Goal: Information Seeking & Learning: Learn about a topic

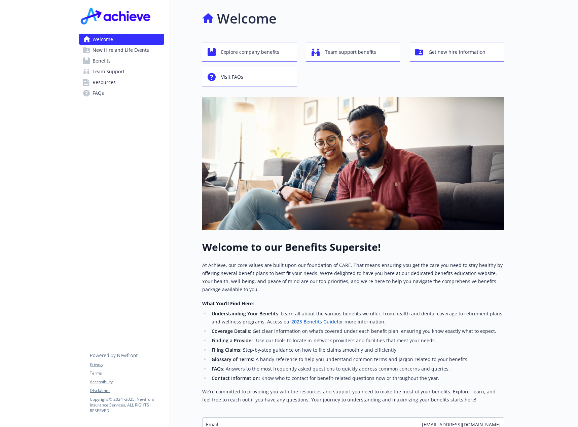
click at [112, 60] on link "Benefits" at bounding box center [121, 61] width 85 height 11
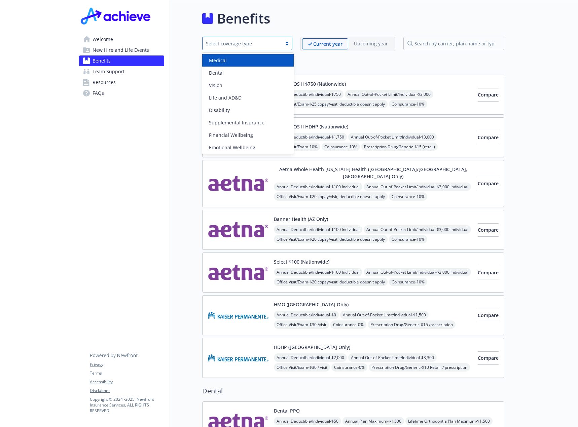
click at [238, 42] on div "Select coverage type" at bounding box center [242, 43] width 73 height 7
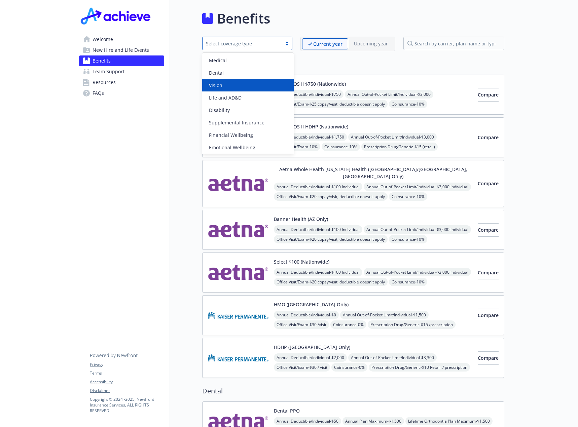
click at [239, 84] on div "Vision" at bounding box center [247, 85] width 83 height 7
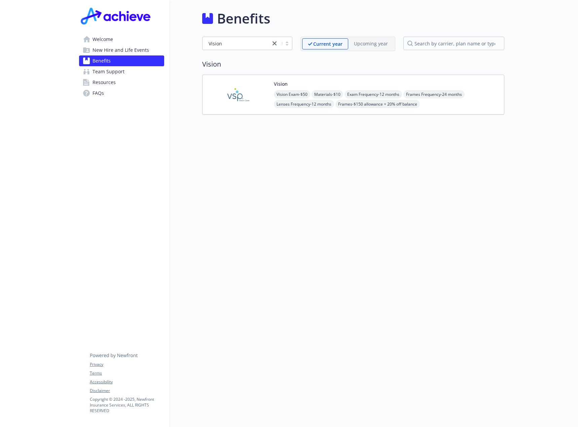
click at [246, 88] on img at bounding box center [238, 94] width 61 height 29
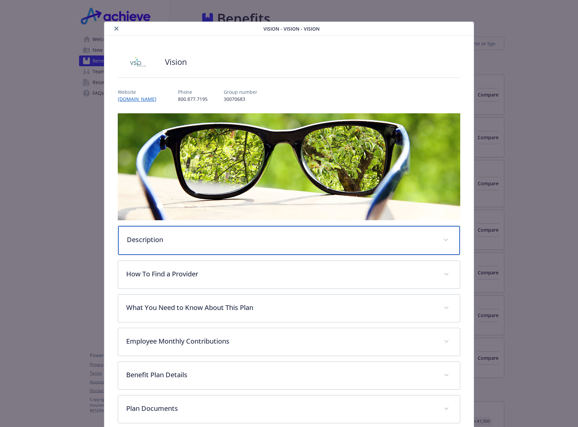
click at [211, 241] on p "Description" at bounding box center [281, 240] width 308 height 10
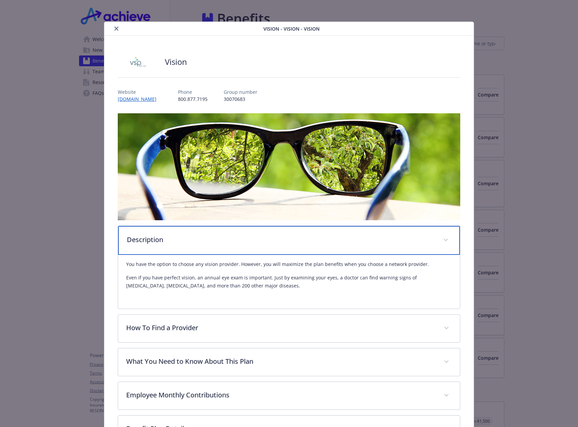
scroll to position [67, 0]
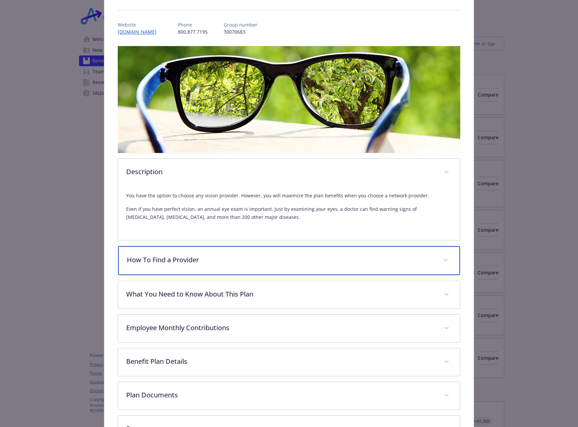
click at [215, 257] on p "How To Find a Provider" at bounding box center [281, 260] width 308 height 10
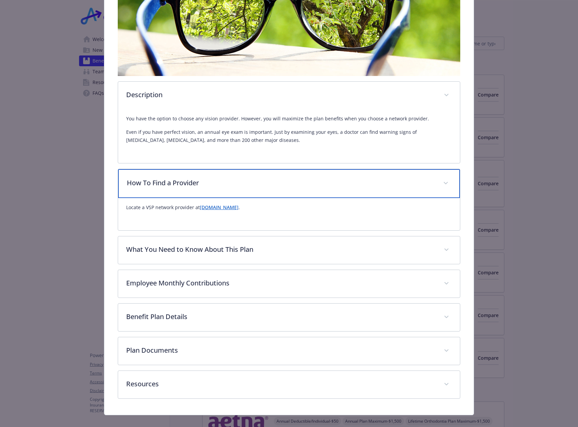
scroll to position [153, 0]
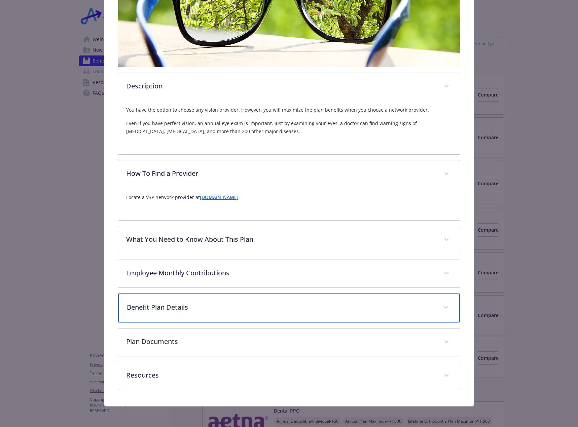
click at [178, 308] on p "Benefit Plan Details" at bounding box center [281, 308] width 308 height 10
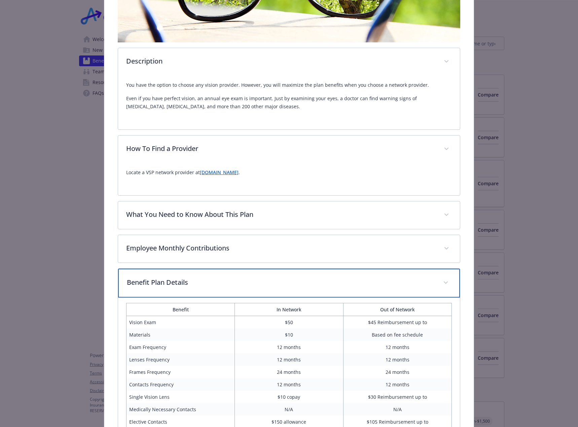
scroll to position [288, 0]
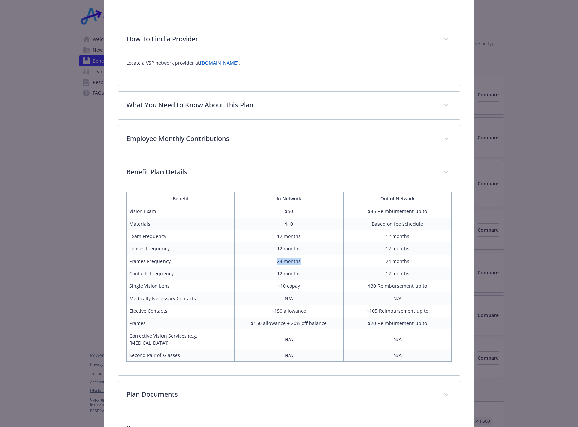
drag, startPoint x: 206, startPoint y: 263, endPoint x: 312, endPoint y: 261, distance: 106.4
click at [312, 261] on tr "Frames Frequency 24 months 24 months" at bounding box center [289, 261] width 325 height 12
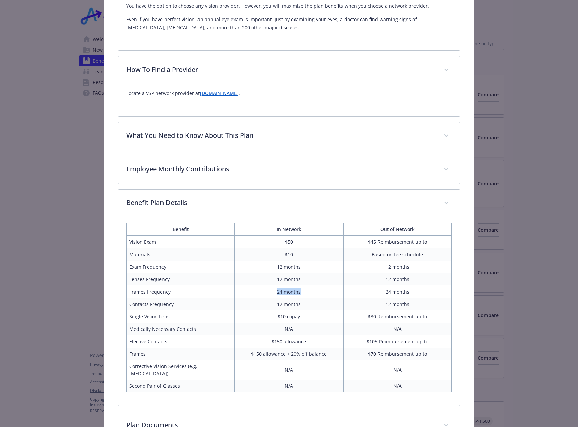
scroll to position [269, 0]
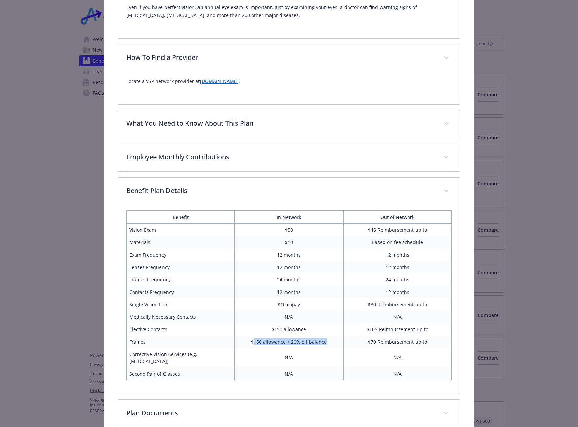
drag, startPoint x: 251, startPoint y: 344, endPoint x: 329, endPoint y: 342, distance: 78.1
click at [329, 342] on td "$150 allowance + 20% off balance" at bounding box center [289, 342] width 108 height 12
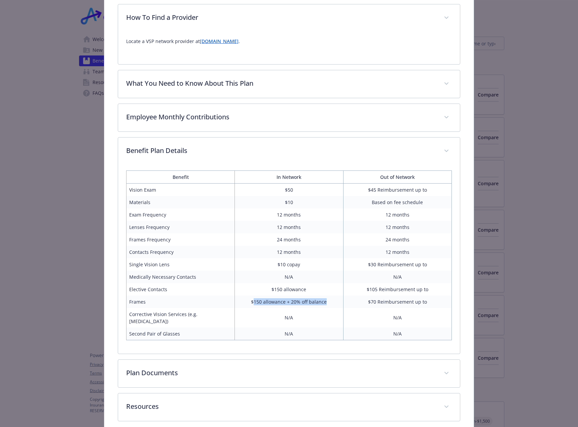
scroll to position [333, 0]
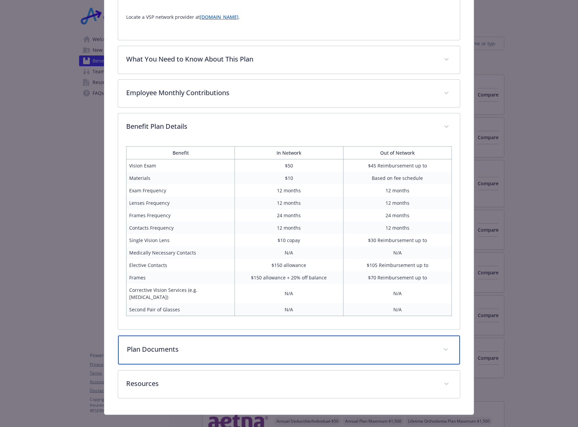
click at [420, 345] on p "Plan Documents" at bounding box center [281, 350] width 308 height 10
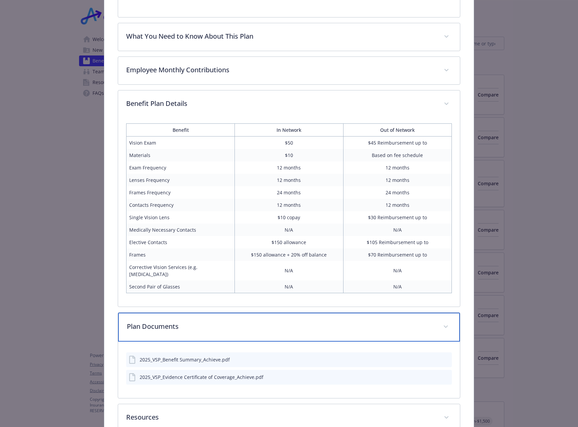
scroll to position [367, 0]
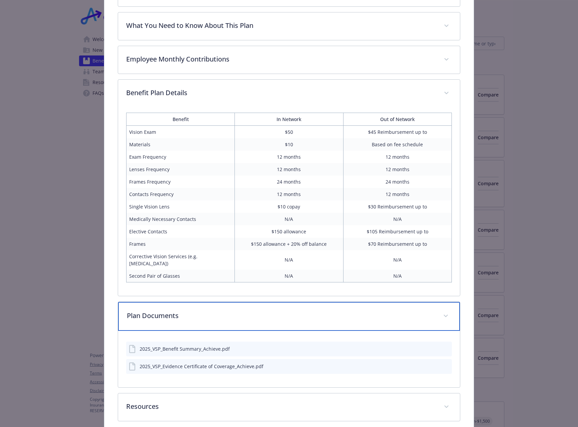
click at [440, 311] on span "details for plan Vision - Vision - Vision" at bounding box center [445, 316] width 11 height 11
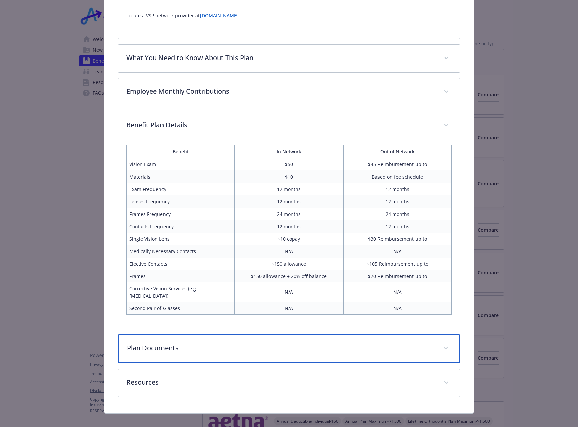
scroll to position [335, 0]
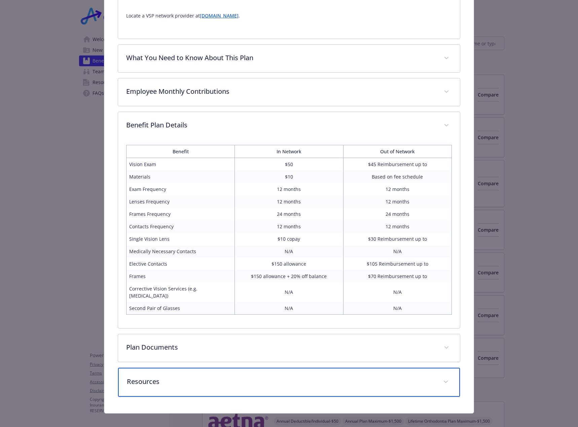
click at [441, 368] on div "Resources" at bounding box center [289, 382] width 342 height 29
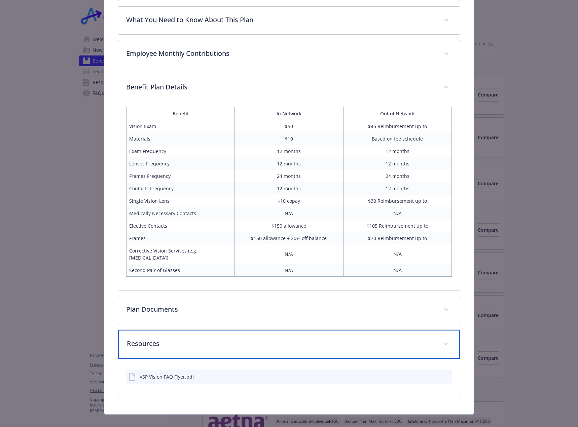
scroll to position [374, 0]
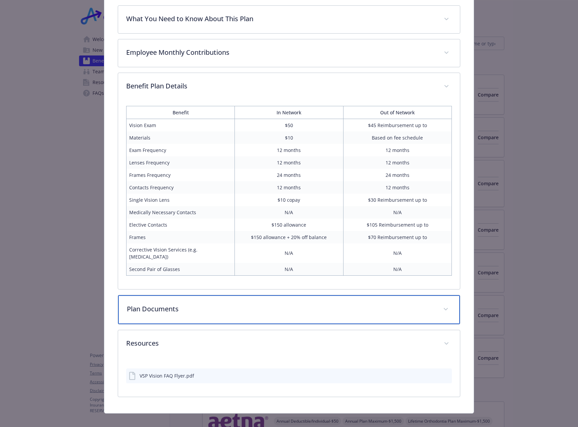
click at [251, 304] on p "Plan Documents" at bounding box center [281, 309] width 308 height 10
